Goal: Transaction & Acquisition: Purchase product/service

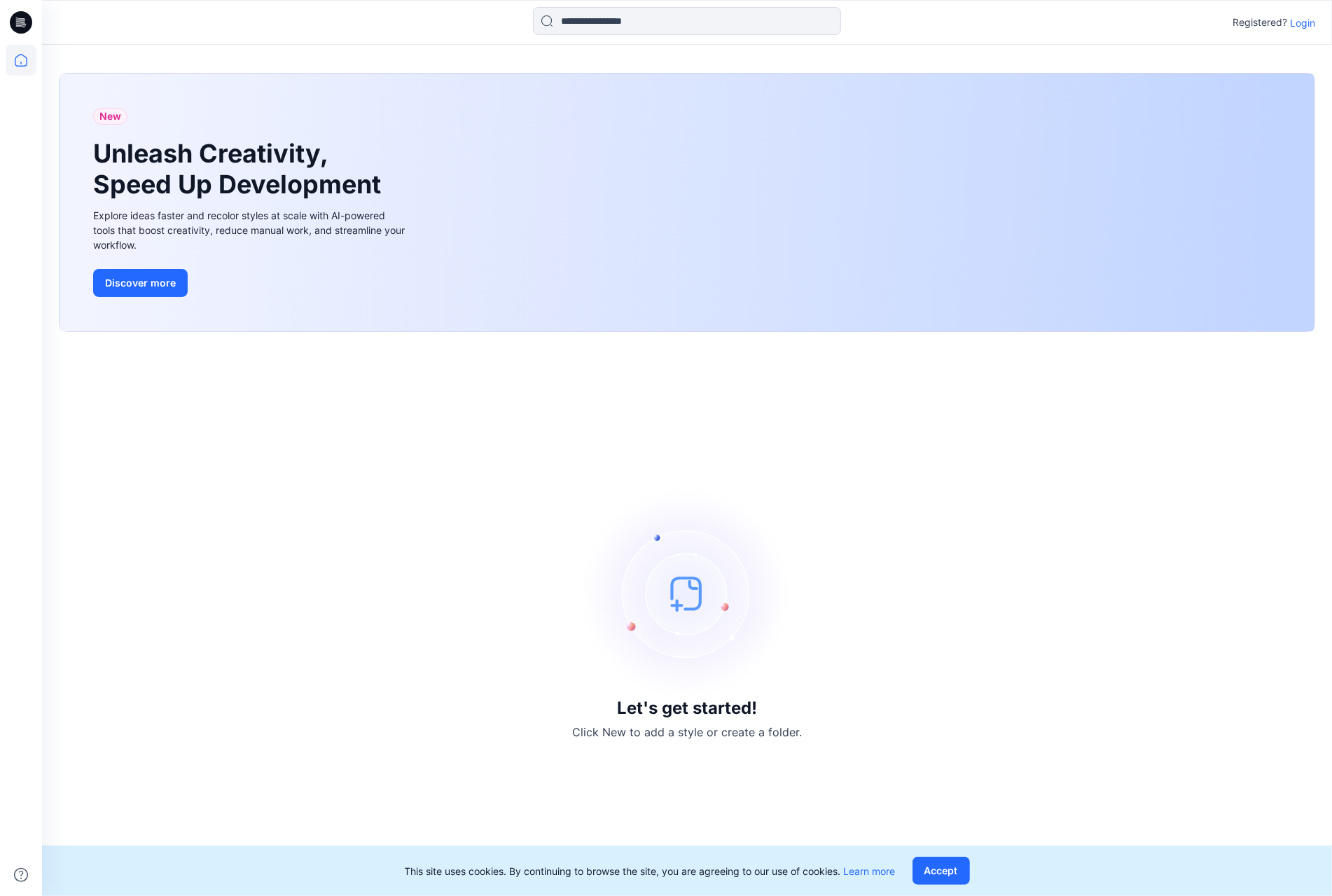
click at [1316, 24] on div "Registered? Login" at bounding box center [686, 22] width 1290 height 31
click at [1312, 22] on p "Login" at bounding box center [1303, 23] width 25 height 15
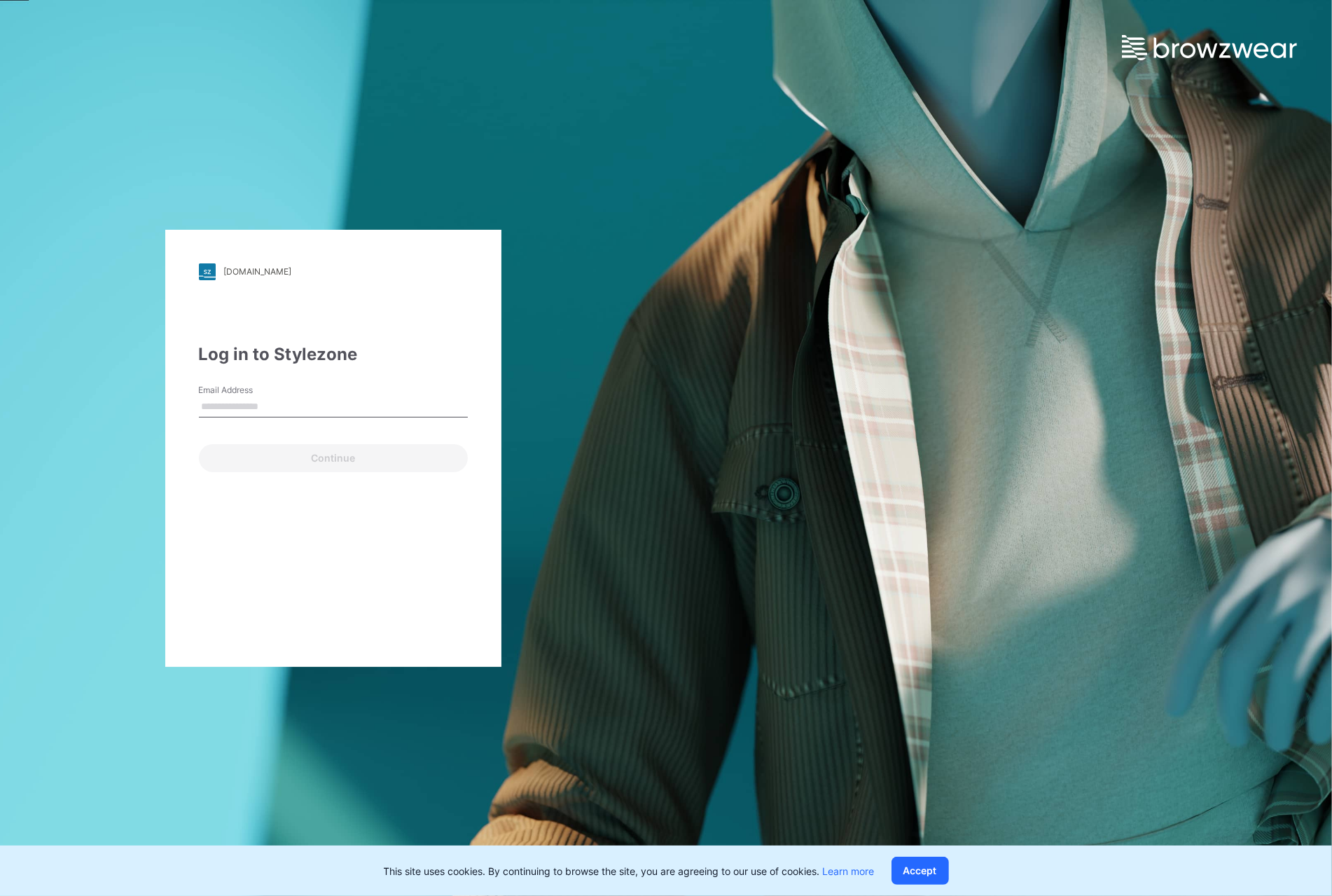
type input "**********"
click at [298, 457] on button "Continue" at bounding box center [333, 458] width 269 height 28
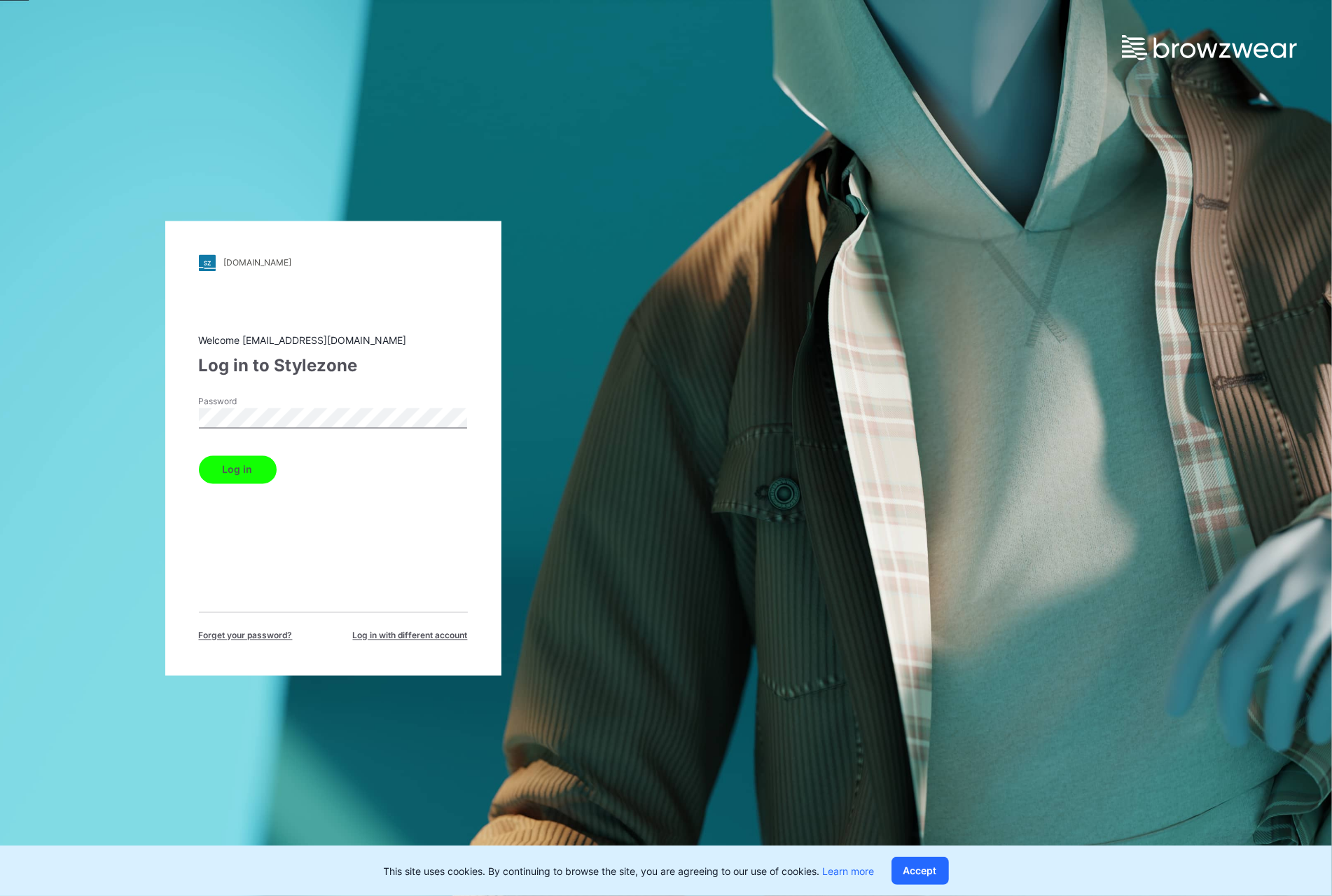
drag, startPoint x: 240, startPoint y: 458, endPoint x: 248, endPoint y: 465, distance: 10.6
click at [239, 458] on button "Log in" at bounding box center [238, 470] width 78 height 28
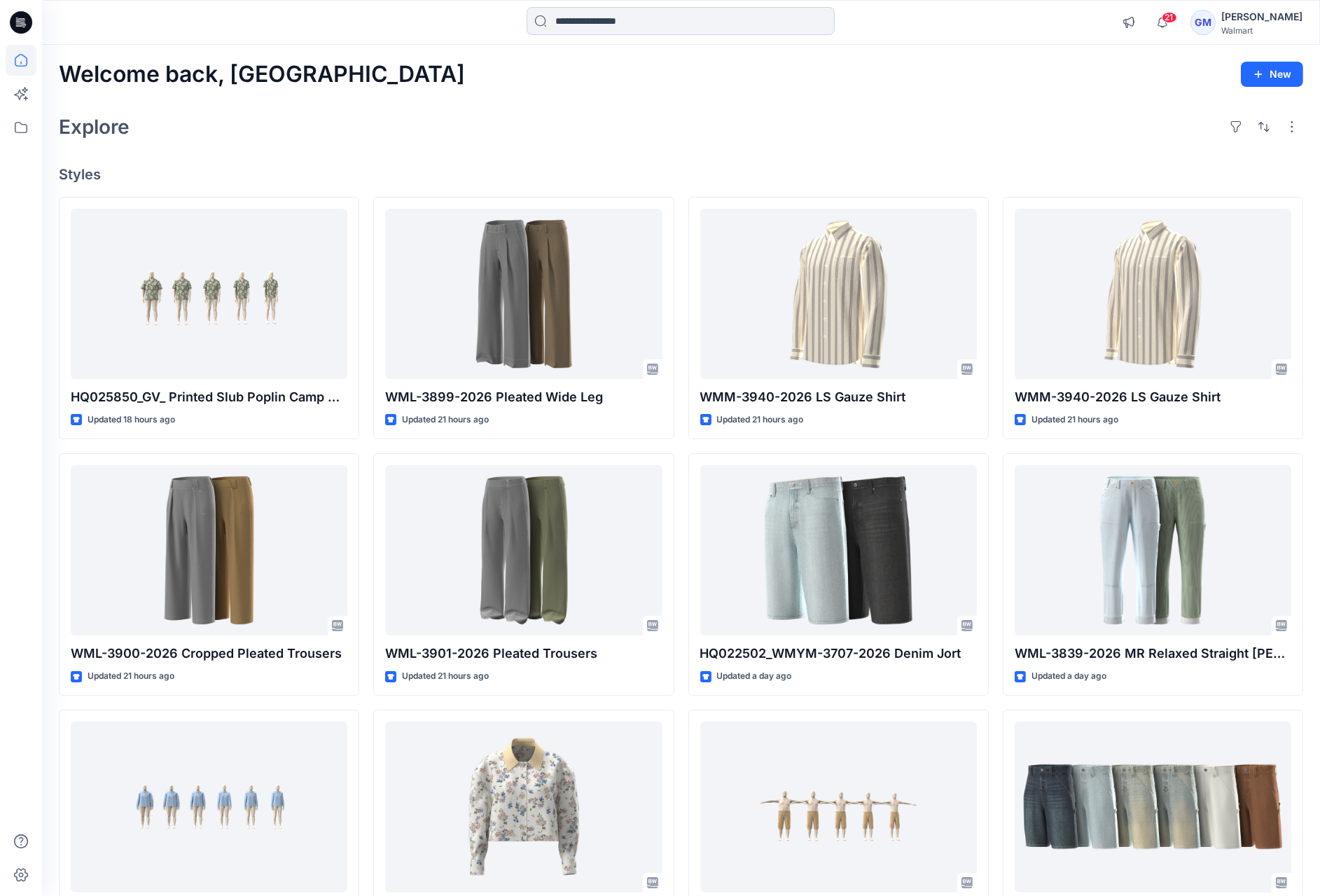
click at [732, 25] on input at bounding box center [680, 21] width 308 height 28
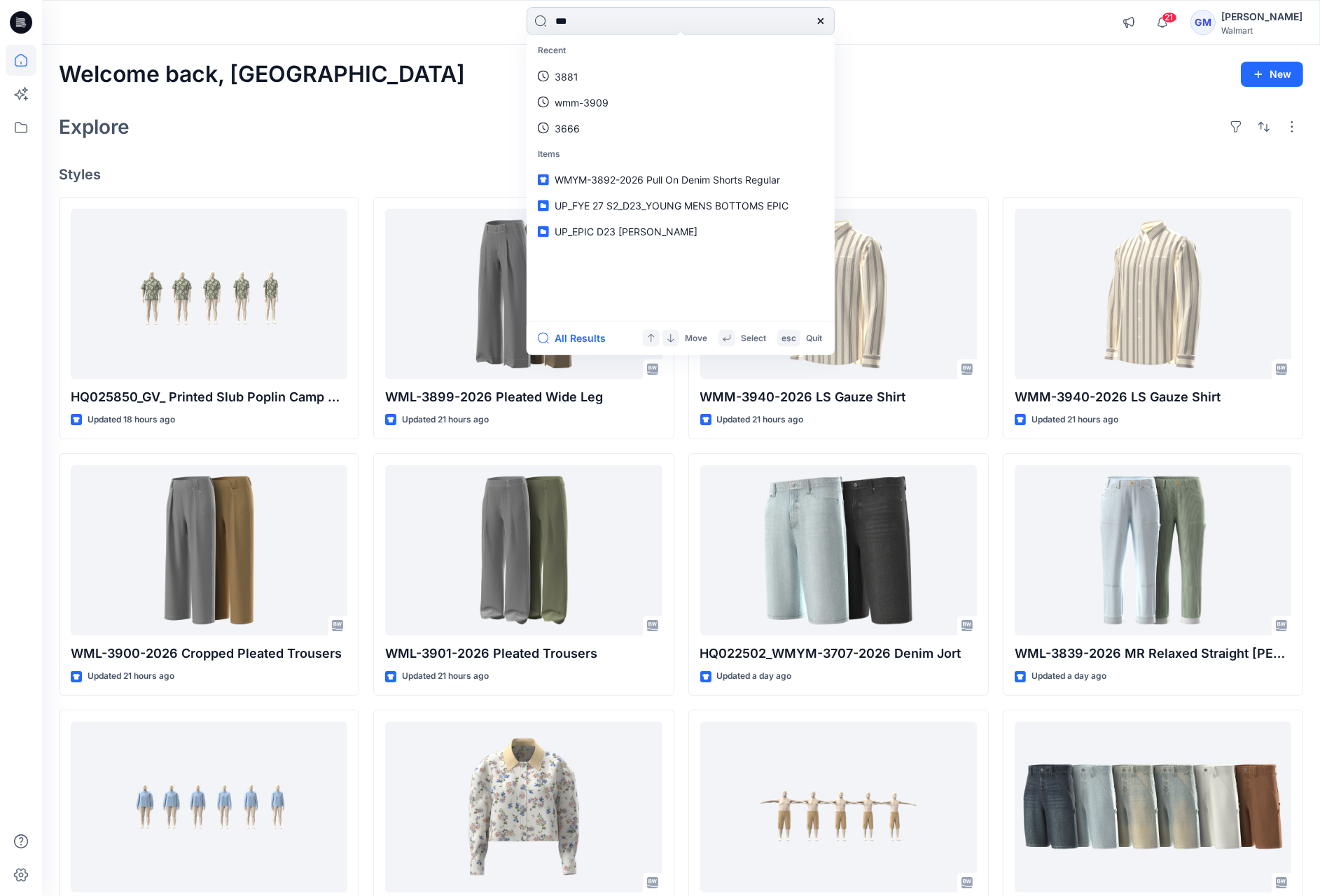
type input "****"
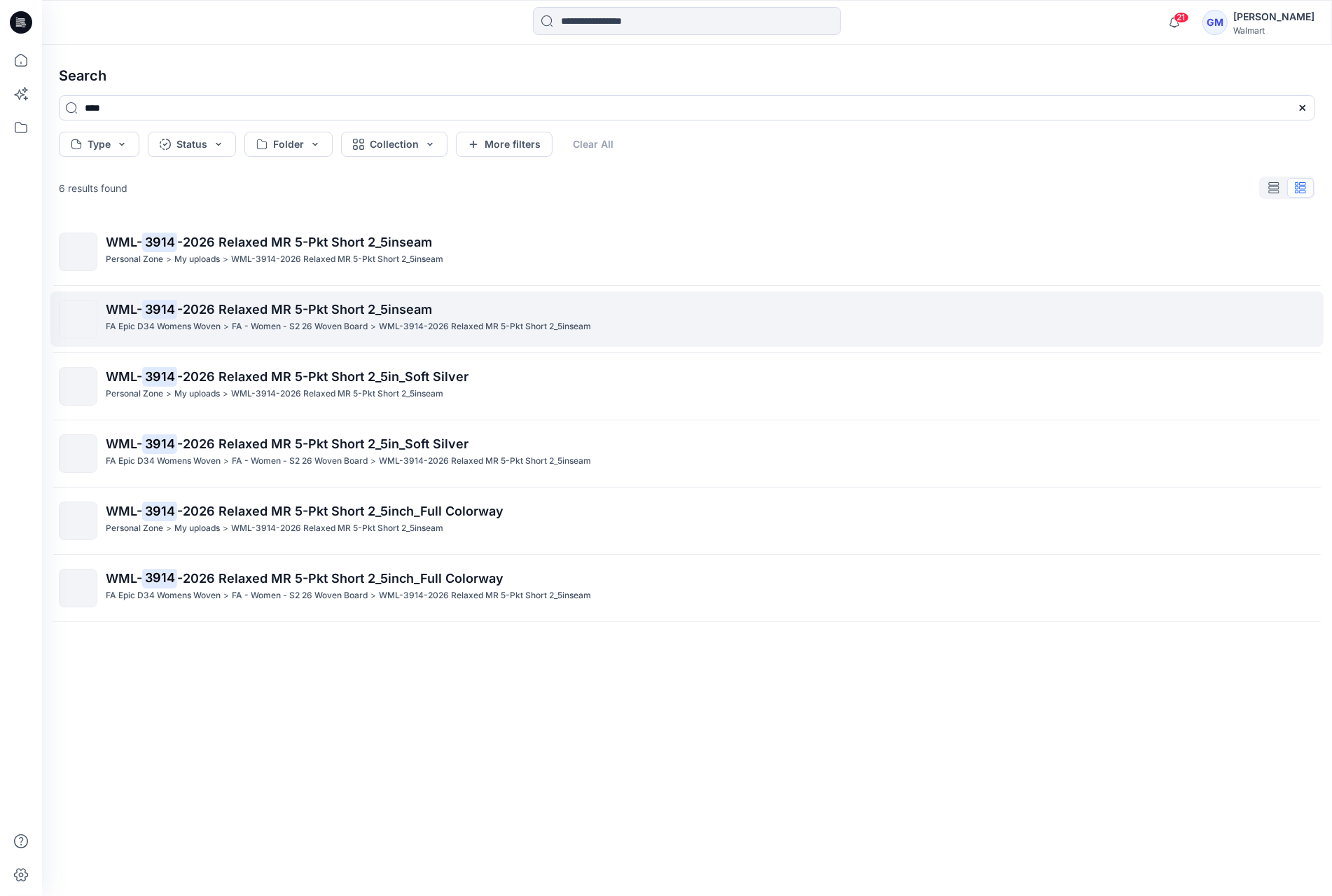
click at [435, 317] on p "WML- 3914 -2026 Relaxed MR 5-Pkt Short 2_5inseam" at bounding box center [710, 309] width 1209 height 19
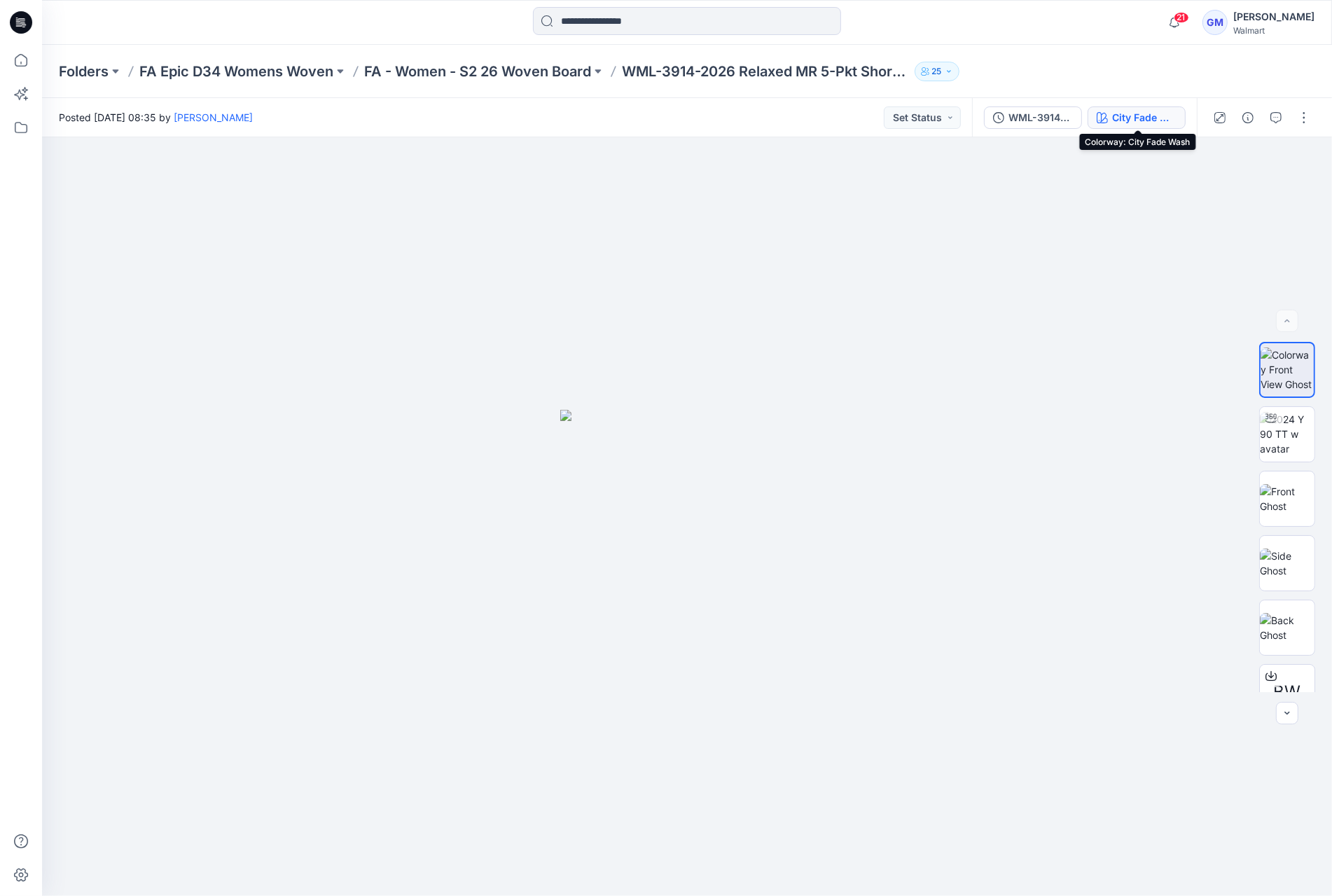
click at [1156, 110] on div "City Fade Wash" at bounding box center [1144, 118] width 64 height 16
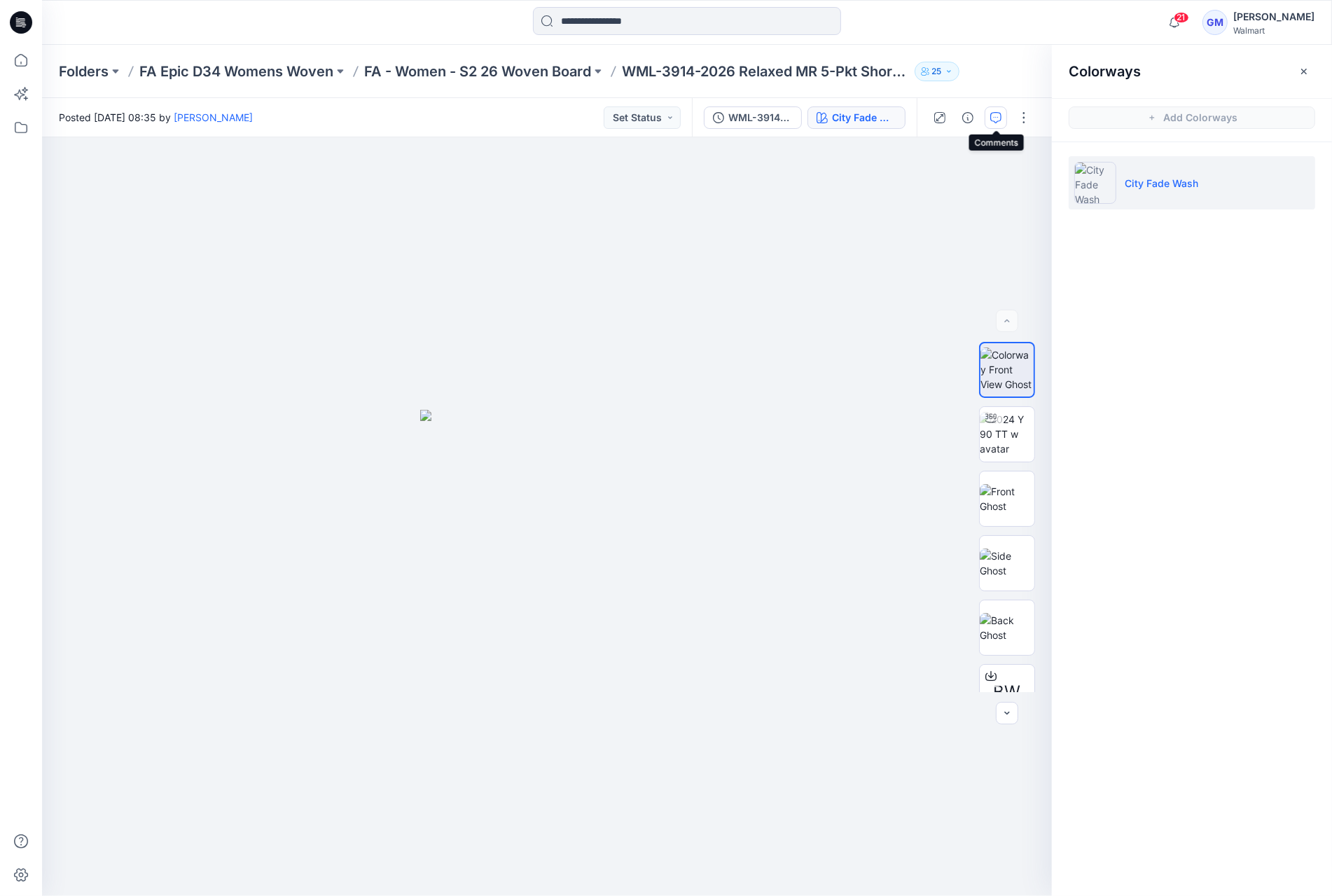
click at [993, 112] on icon "button" at bounding box center [996, 117] width 11 height 11
click at [22, 59] on icon at bounding box center [21, 60] width 31 height 31
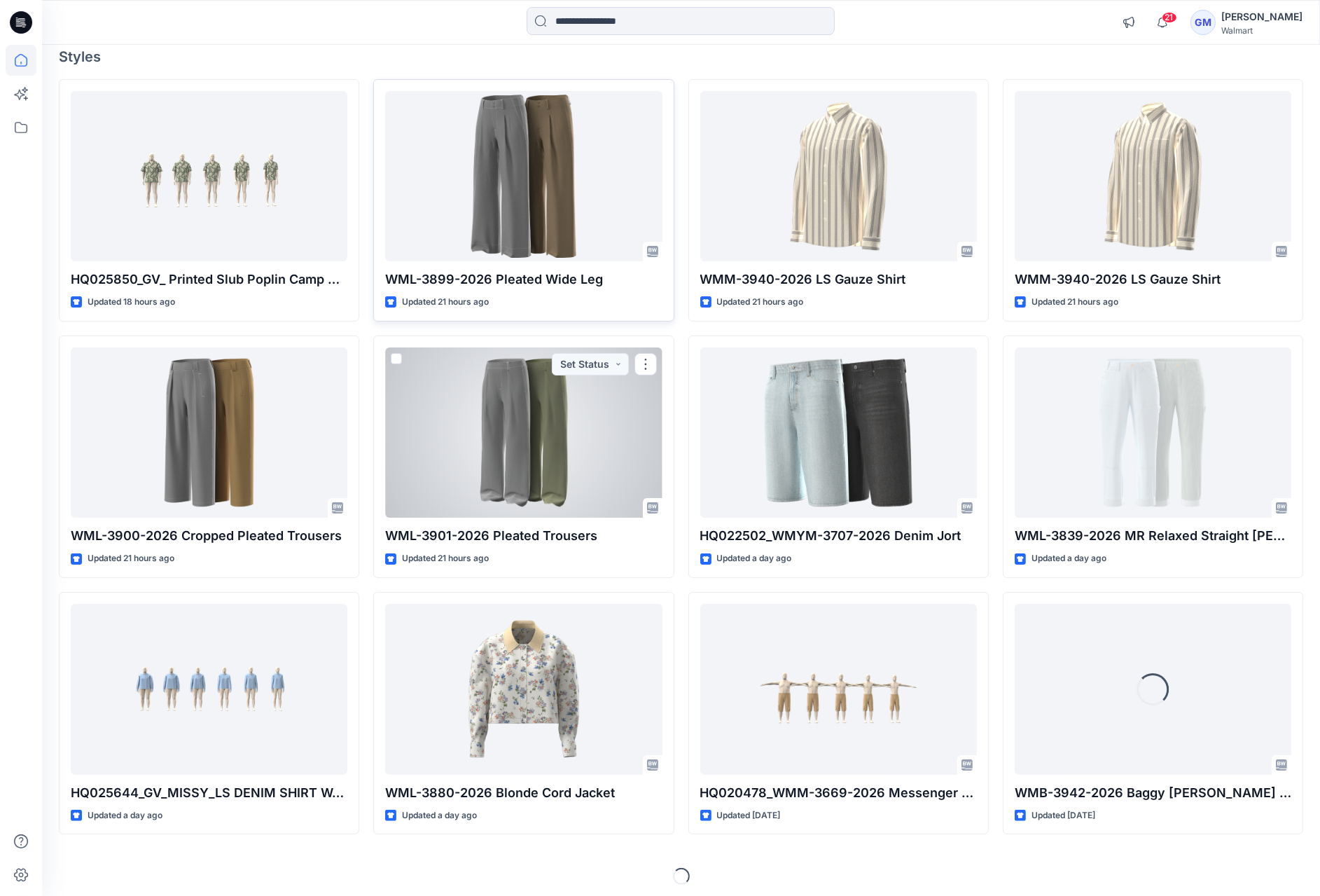
scroll to position [122, 0]
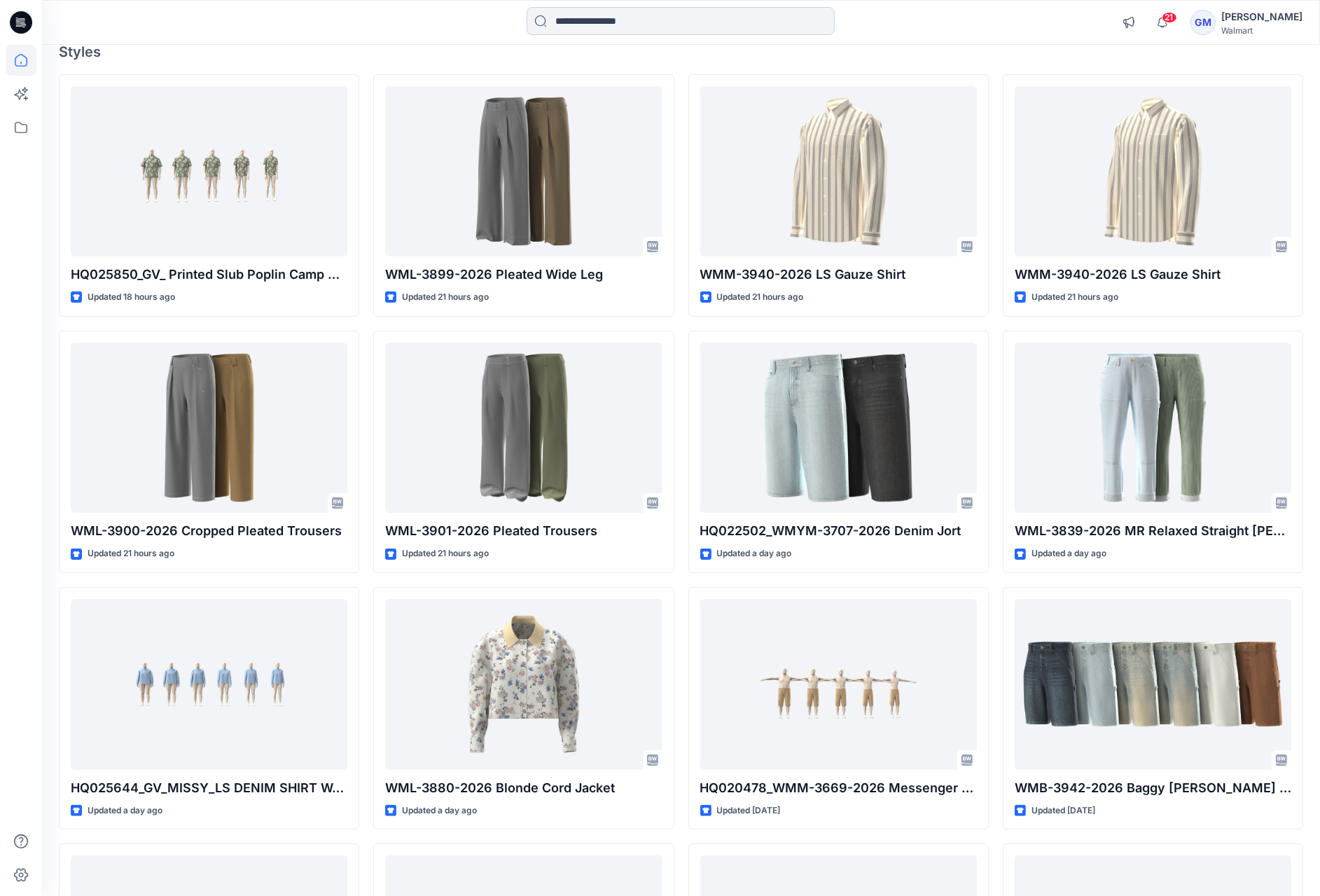
click at [614, 11] on input at bounding box center [680, 21] width 308 height 28
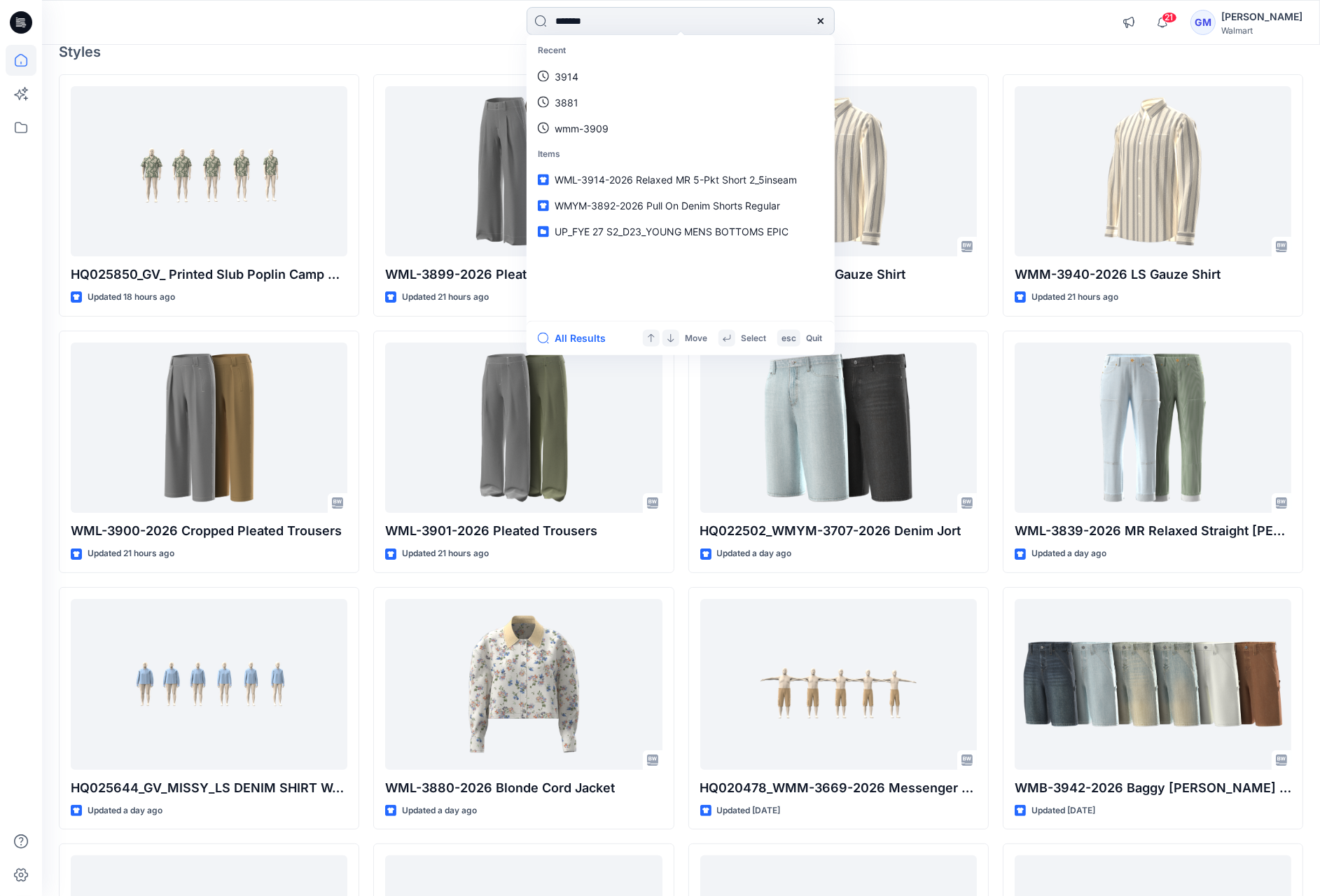
type input "********"
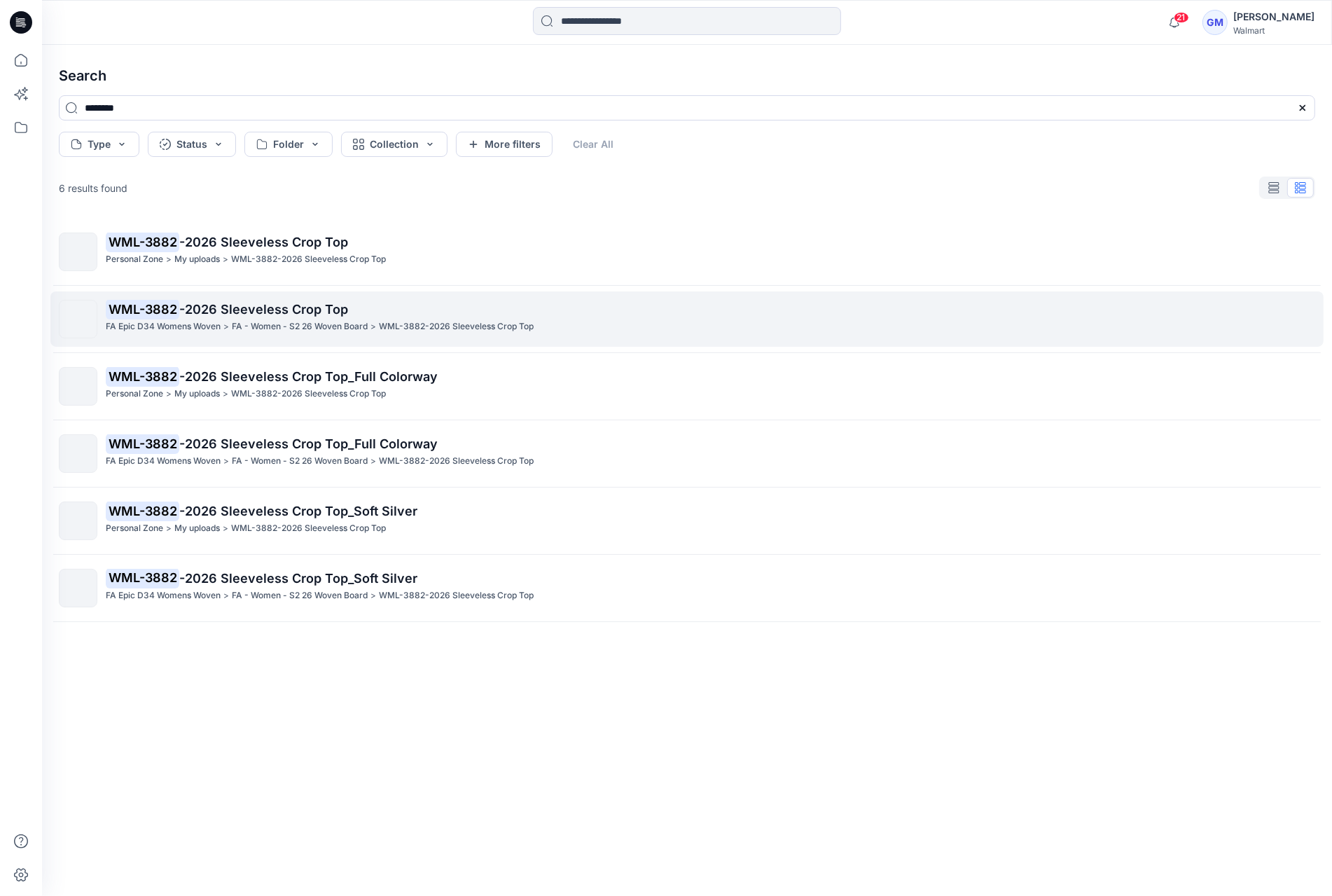
click at [235, 302] on span "-2026 Sleeveless Crop Top" at bounding box center [264, 309] width 168 height 15
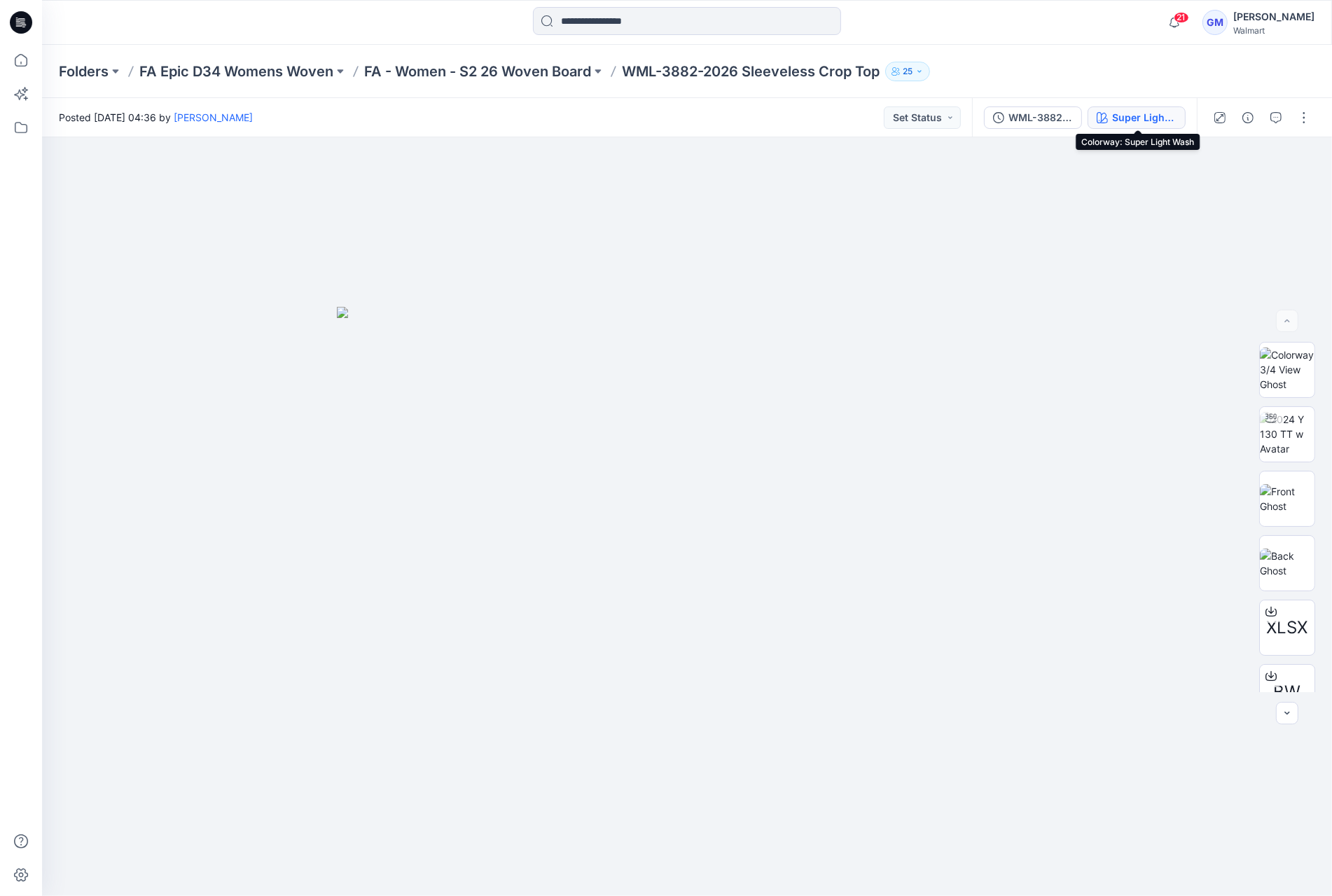
click at [1176, 119] on div "Super Light Wash" at bounding box center [1144, 118] width 64 height 16
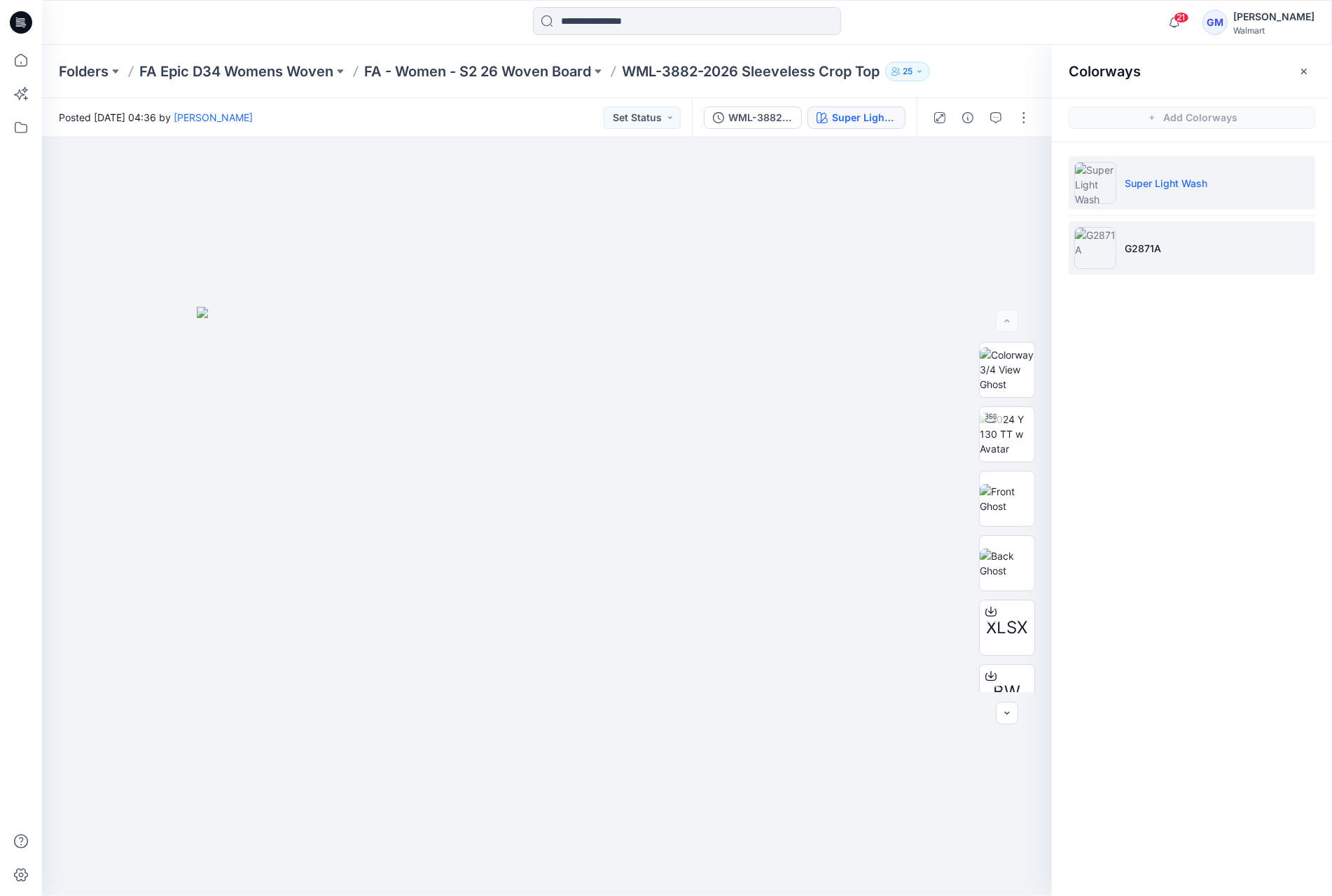
click at [1156, 241] on p "G2871A" at bounding box center [1143, 248] width 37 height 15
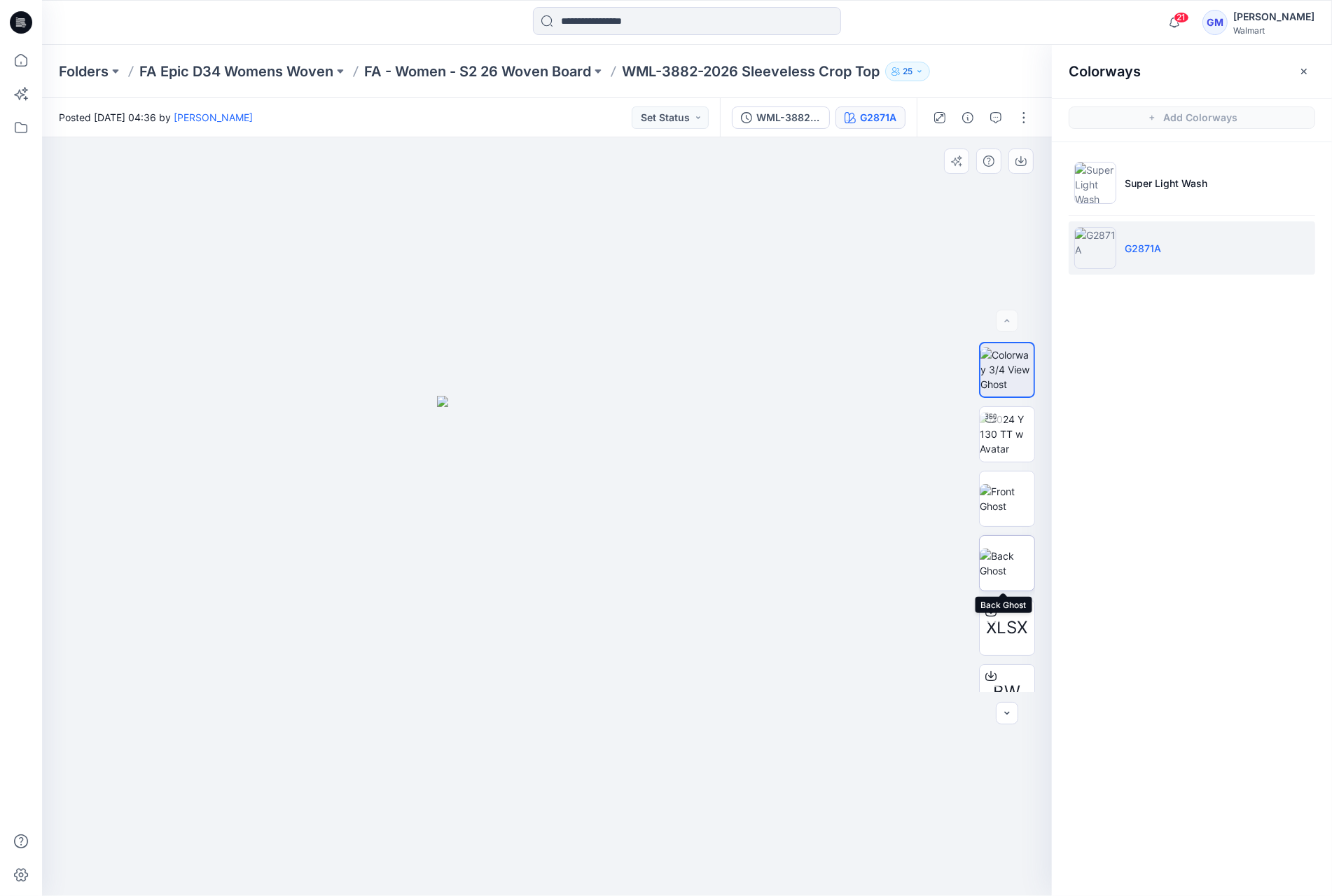
click at [992, 565] on img at bounding box center [1007, 563] width 54 height 29
